Goal: Find specific page/section: Find specific page/section

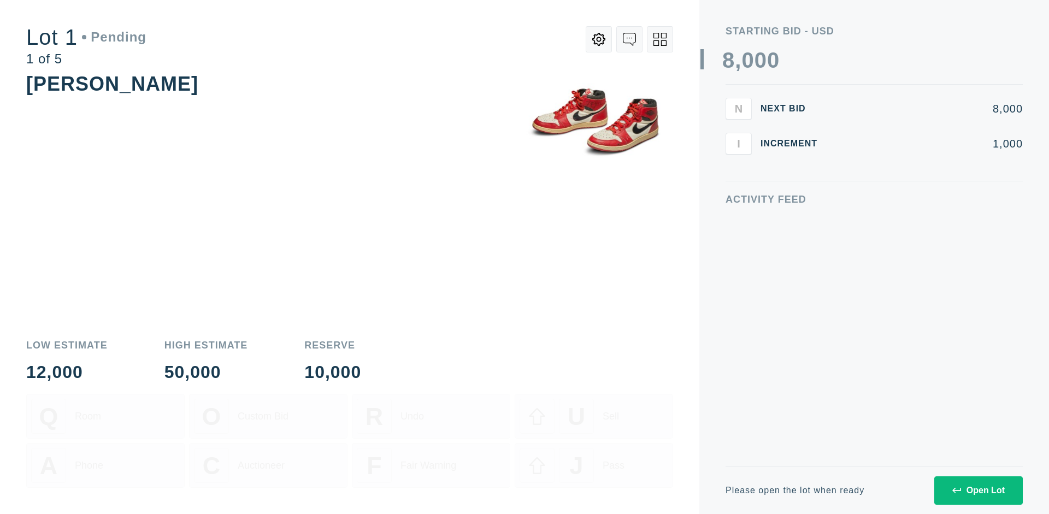
click at [978, 490] on div "Open Lot" at bounding box center [979, 491] width 52 height 10
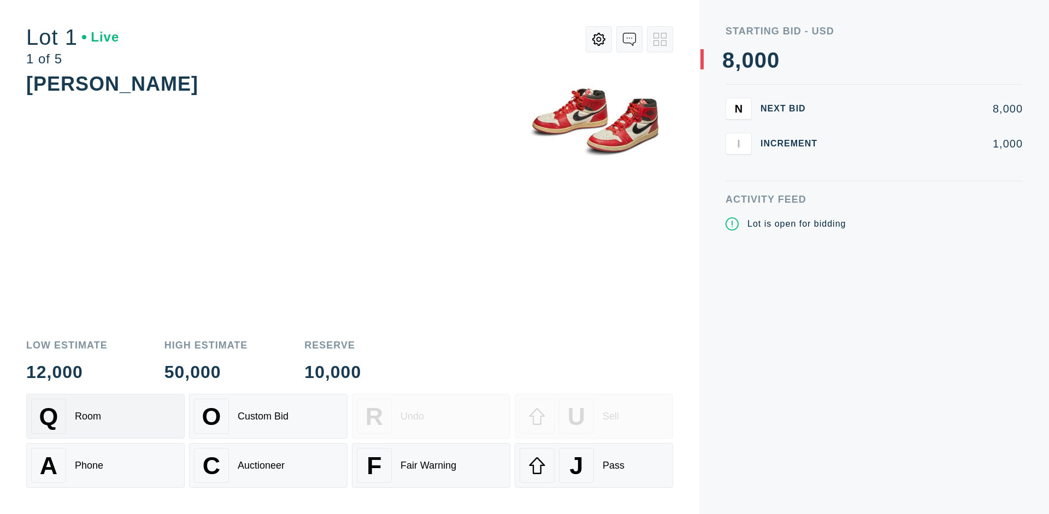
click at [105, 416] on div "Q Room" at bounding box center [105, 416] width 149 height 35
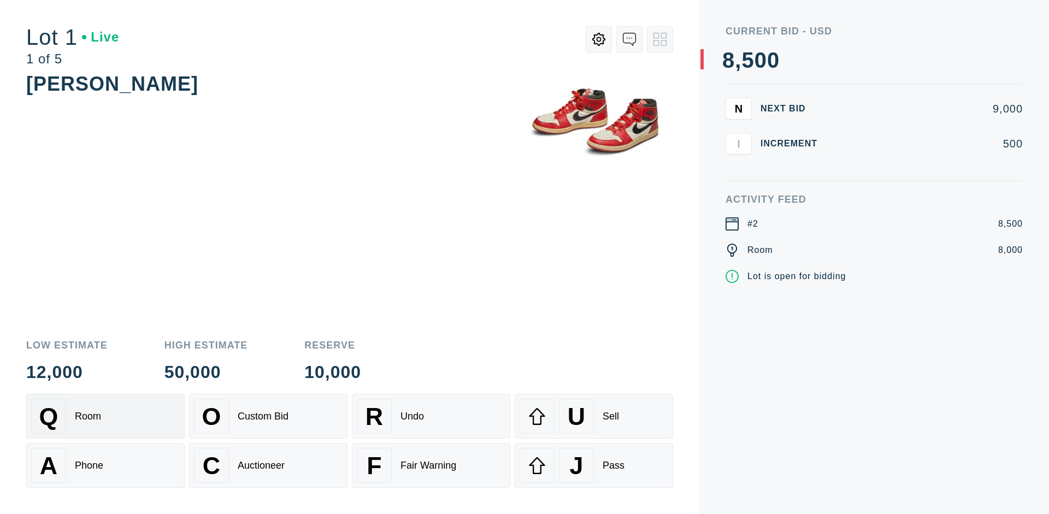
click at [105, 416] on div "Q Room" at bounding box center [105, 416] width 149 height 35
click at [105, 466] on div "A Phone" at bounding box center [105, 465] width 149 height 35
